Goal: Task Accomplishment & Management: Complete application form

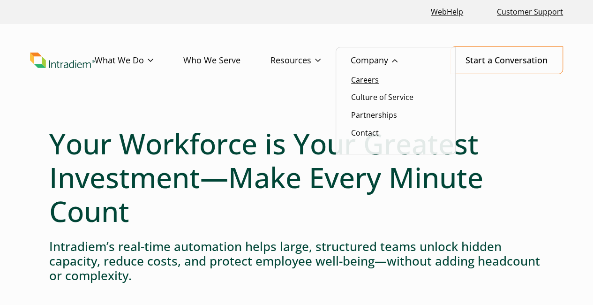
click at [377, 75] on link "Careers" at bounding box center [365, 79] width 28 height 10
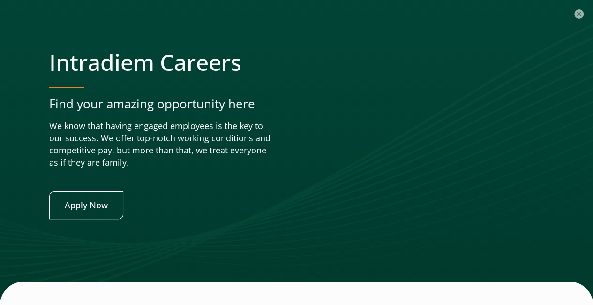
scroll to position [3538, 3]
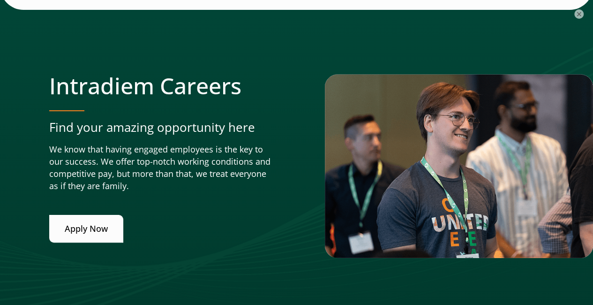
click at [106, 223] on link "Apply Now" at bounding box center [86, 229] width 74 height 28
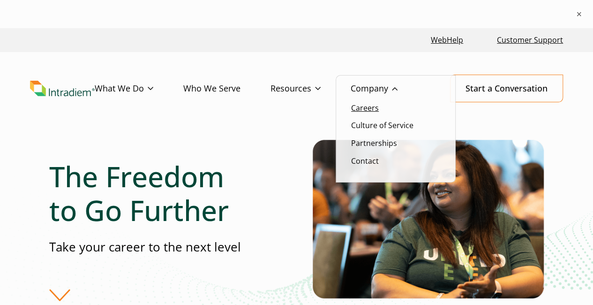
click at [371, 109] on link "Careers" at bounding box center [365, 108] width 28 height 10
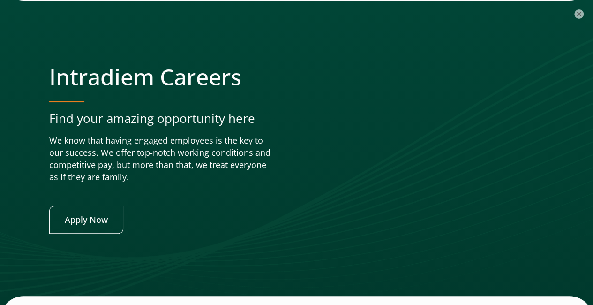
scroll to position [3547, 0]
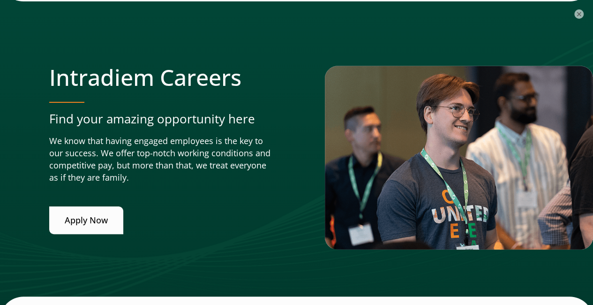
click at [99, 206] on link "Apply Now" at bounding box center [86, 220] width 74 height 28
click at [74, 212] on link "Apply Now" at bounding box center [86, 220] width 74 height 28
